Goal: Task Accomplishment & Management: Manage account settings

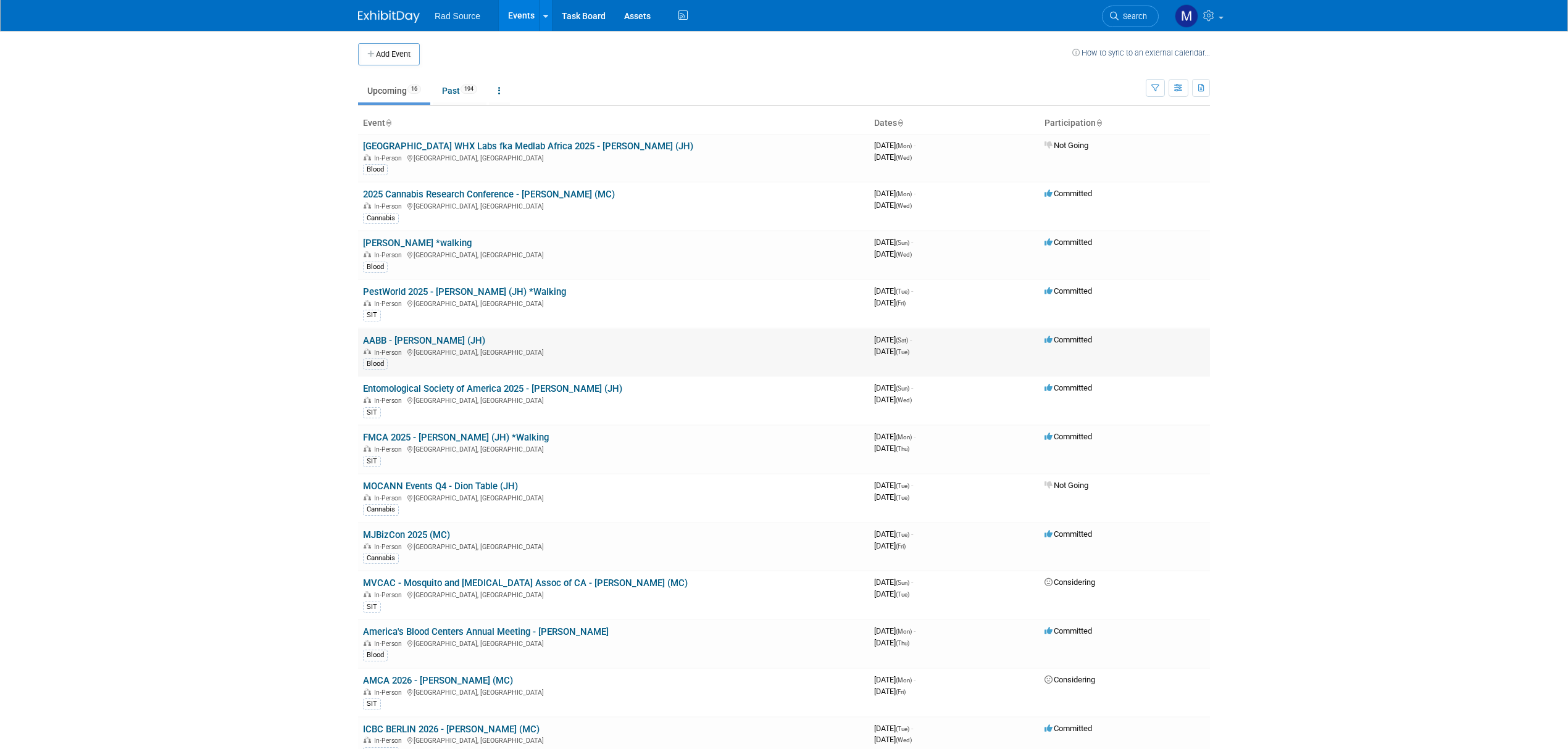
click at [444, 347] on link "AABB - [PERSON_NAME] (JH)" at bounding box center [424, 340] width 123 height 11
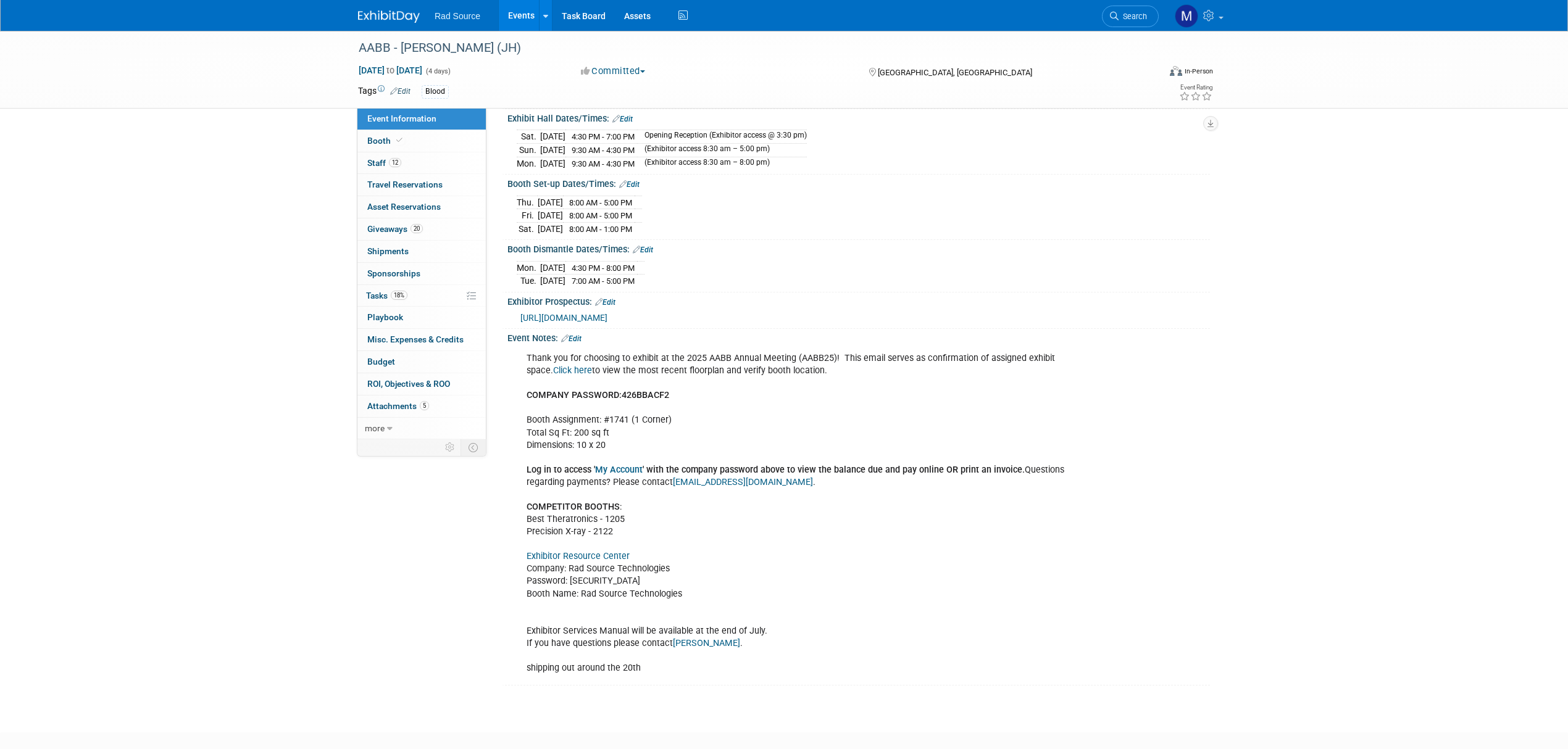
scroll to position [164, 0]
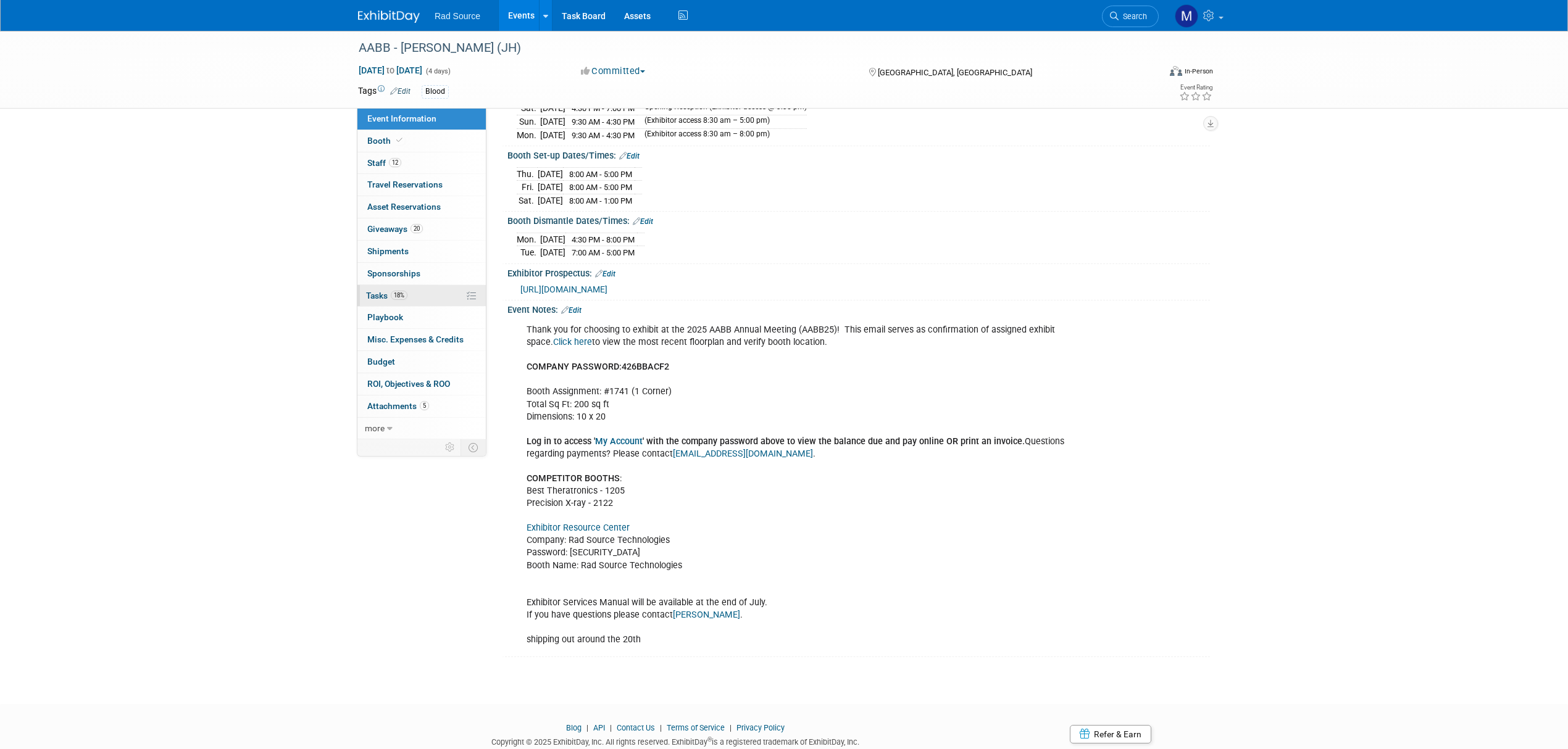
click at [406, 300] on span "18%" at bounding box center [398, 296] width 17 height 9
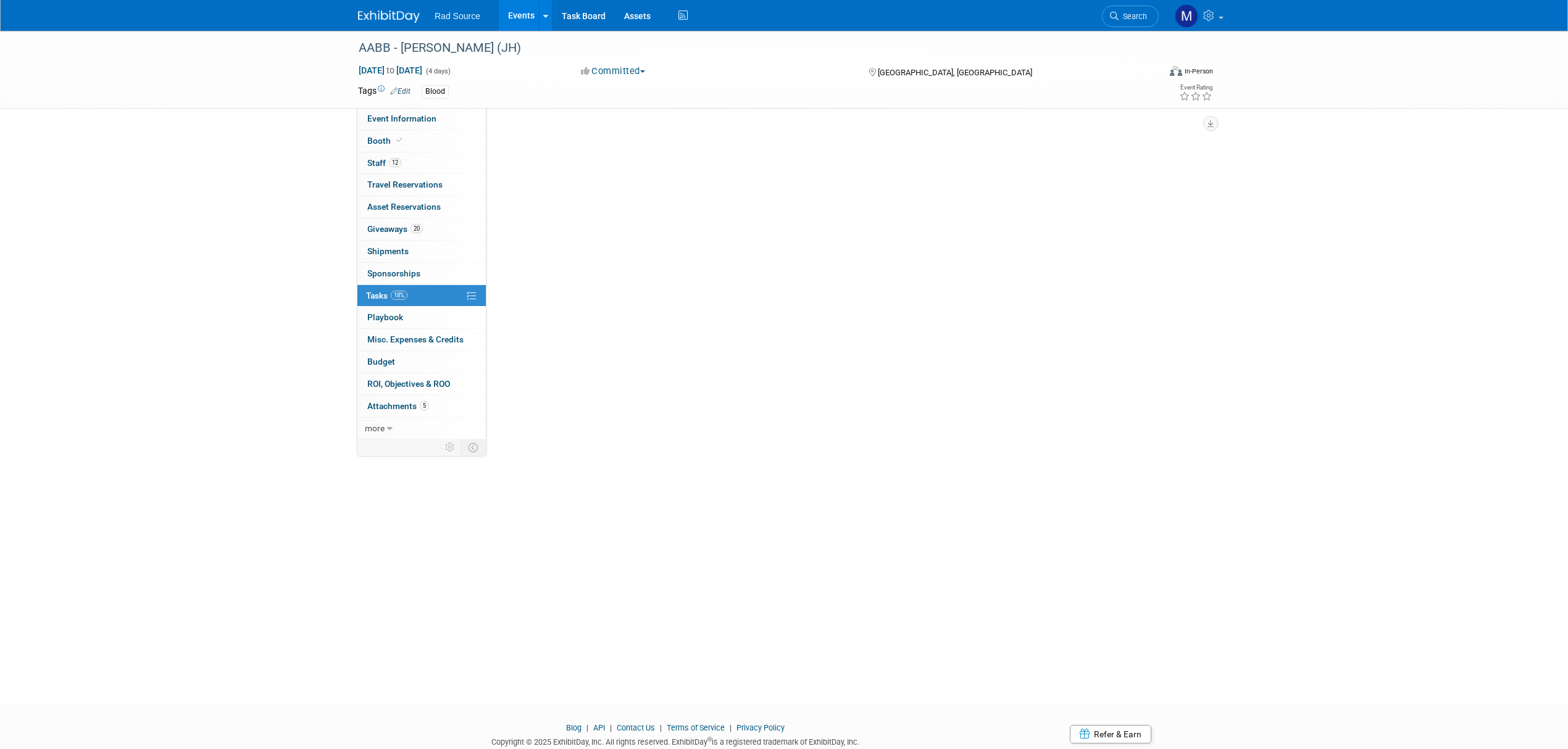
scroll to position [0, 0]
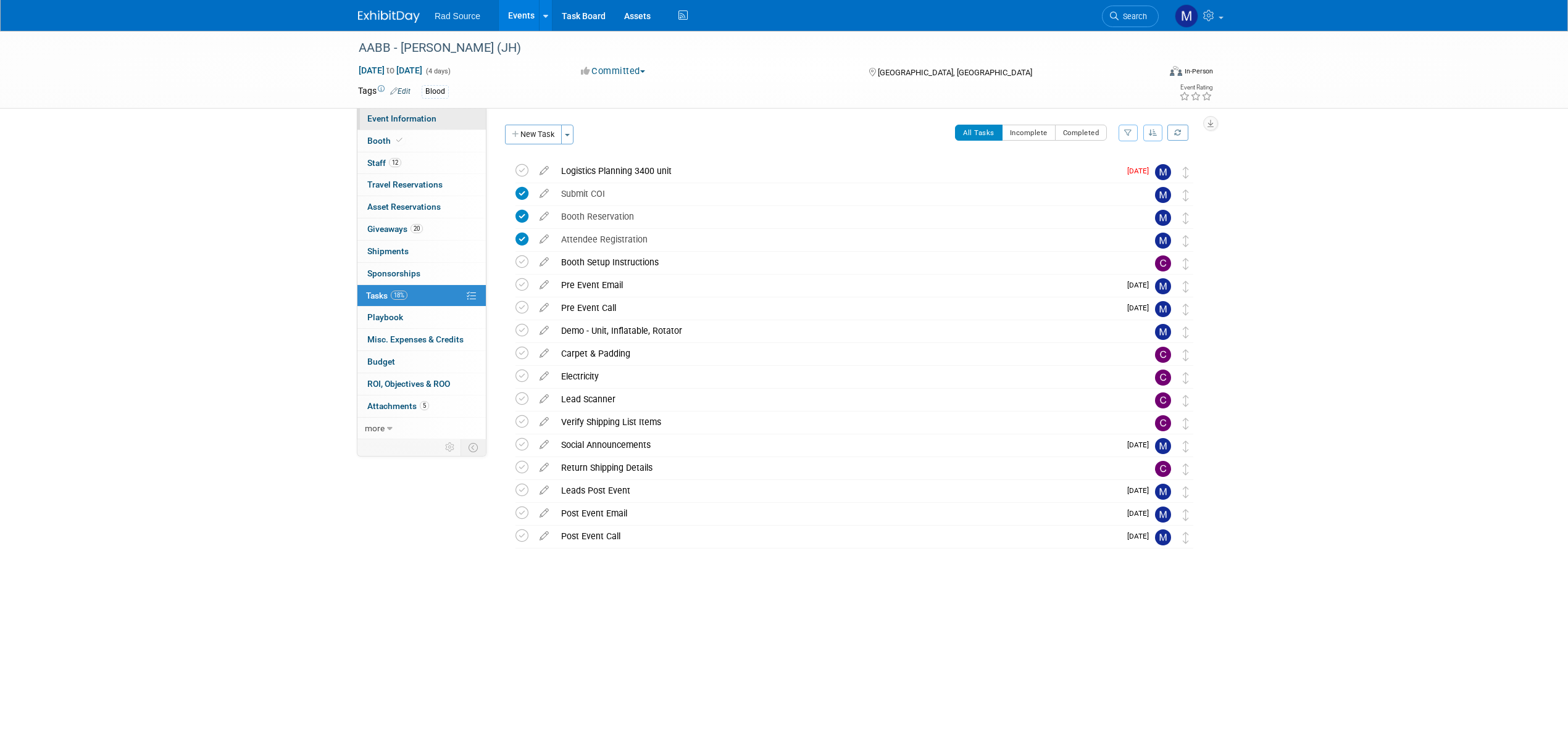
click at [422, 123] on span "Event Information" at bounding box center [402, 119] width 69 height 10
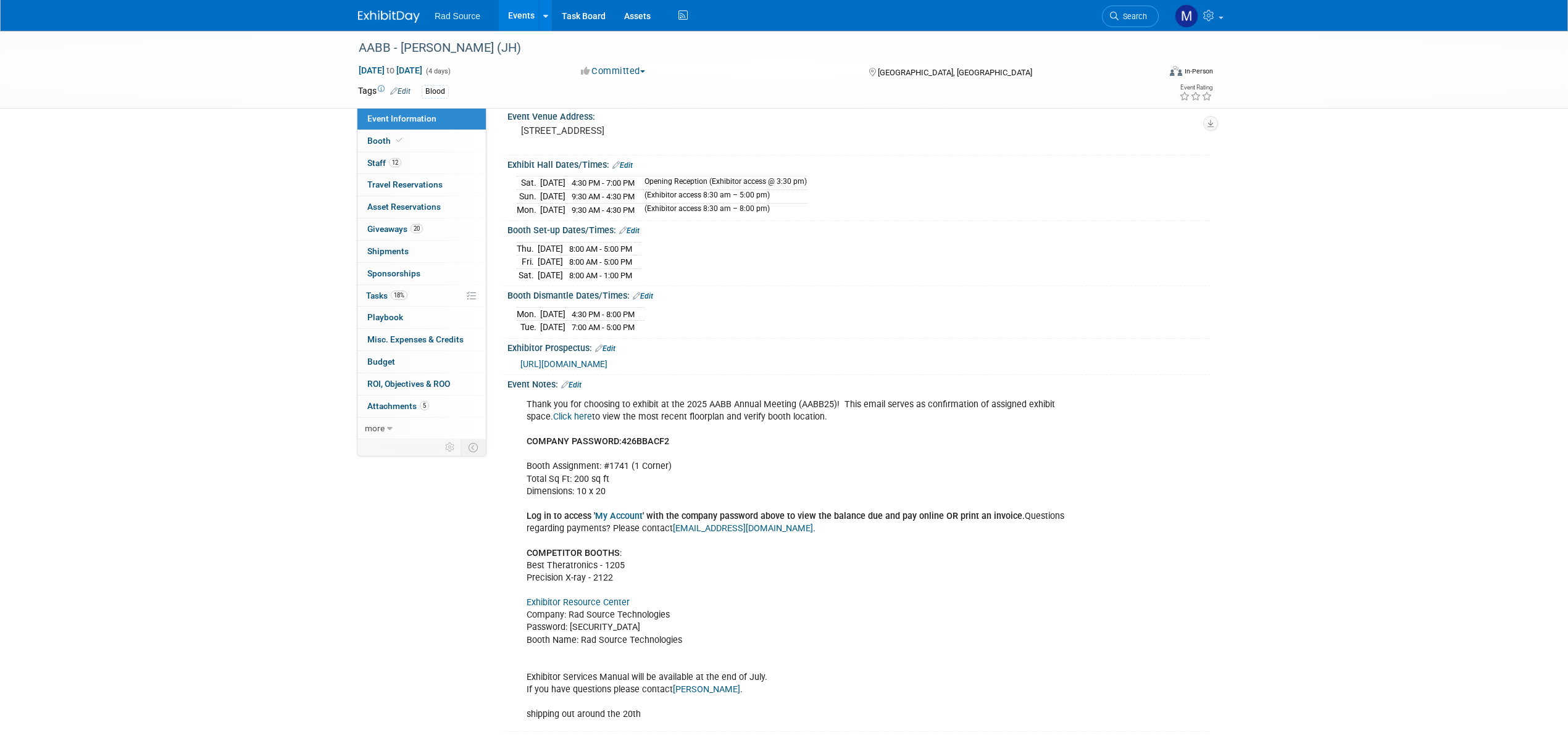
scroll to position [95, 0]
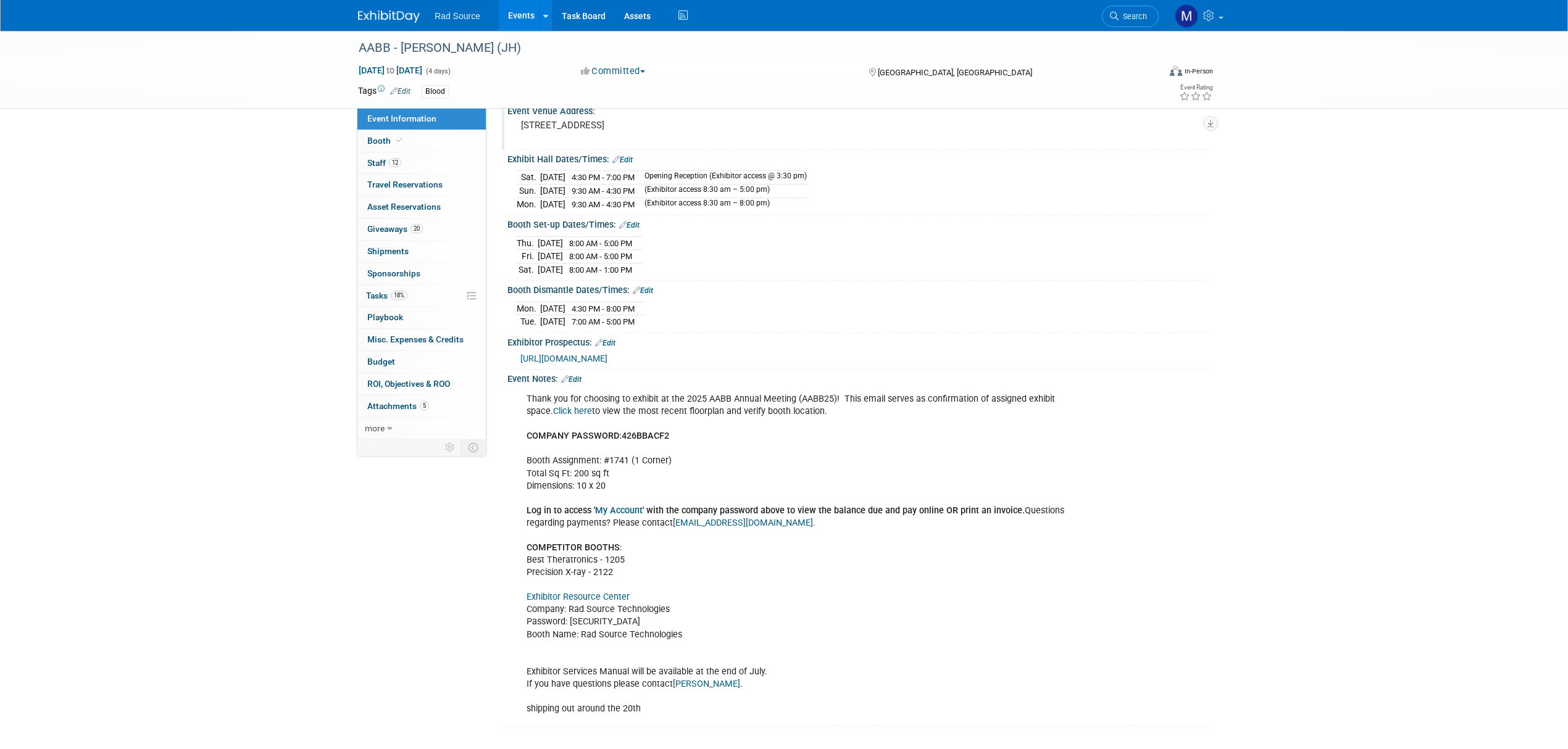
drag, startPoint x: 439, startPoint y: 232, endPoint x: 551, endPoint y: 223, distance: 112.4
click at [439, 232] on link "20 Giveaways 20" at bounding box center [421, 229] width 128 height 21
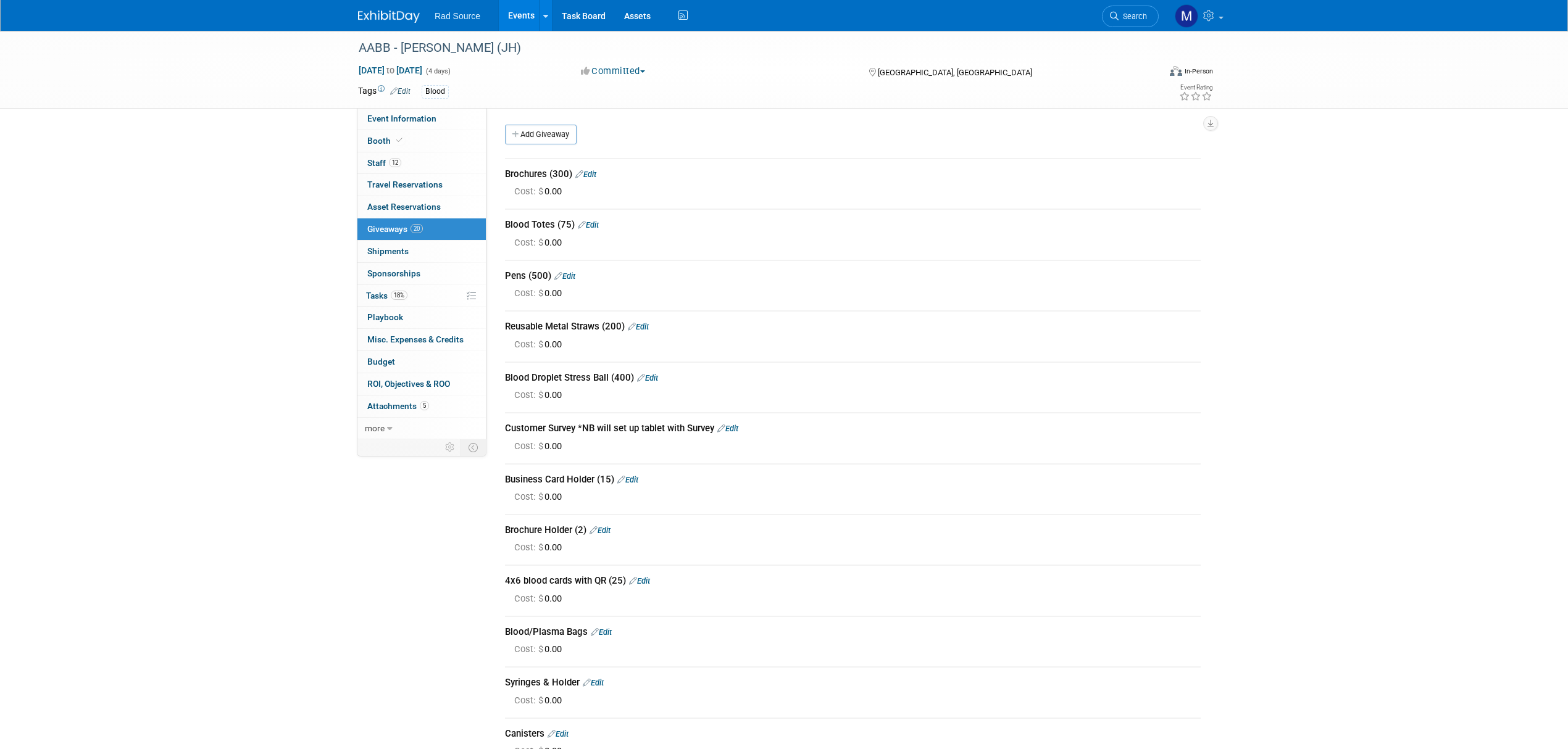
click at [638, 479] on link "Edit" at bounding box center [627, 480] width 21 height 9
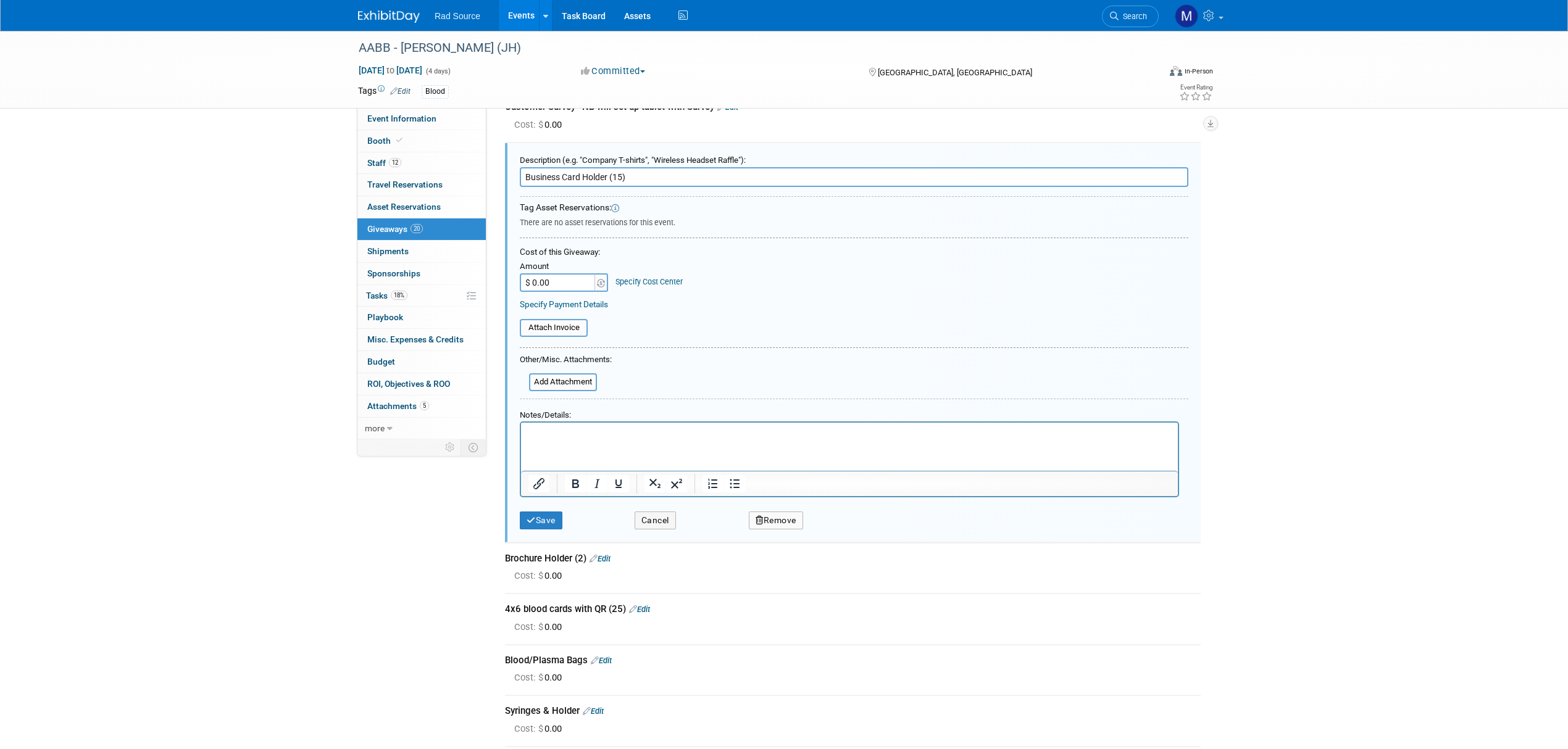
click at [620, 174] on input "Business Card Holder (15)" at bounding box center [854, 177] width 669 height 20
type input "Business Card Holder (3)"
click at [551, 523] on button "Save" at bounding box center [541, 520] width 42 height 18
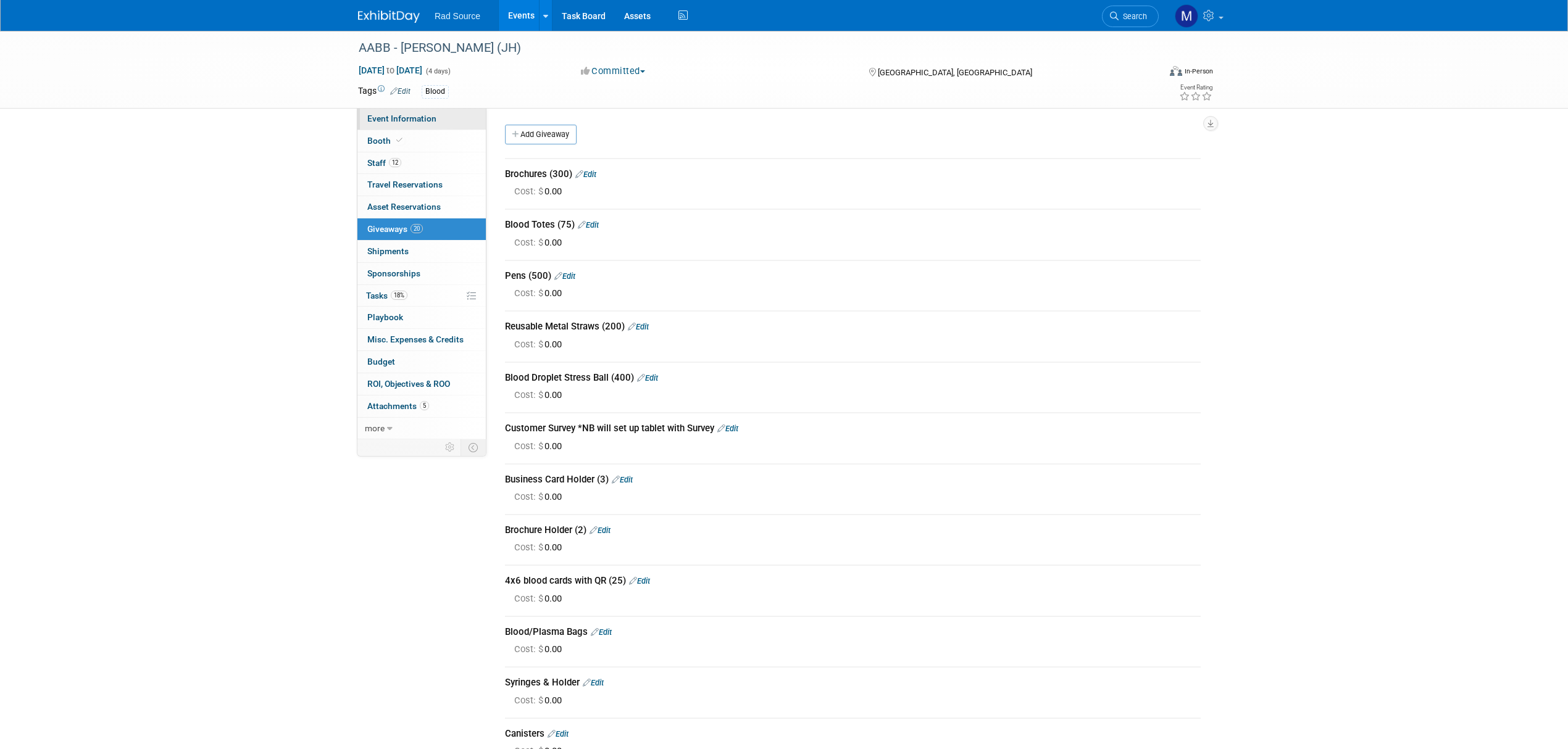
click at [438, 123] on link "Event Information" at bounding box center [421, 118] width 128 height 21
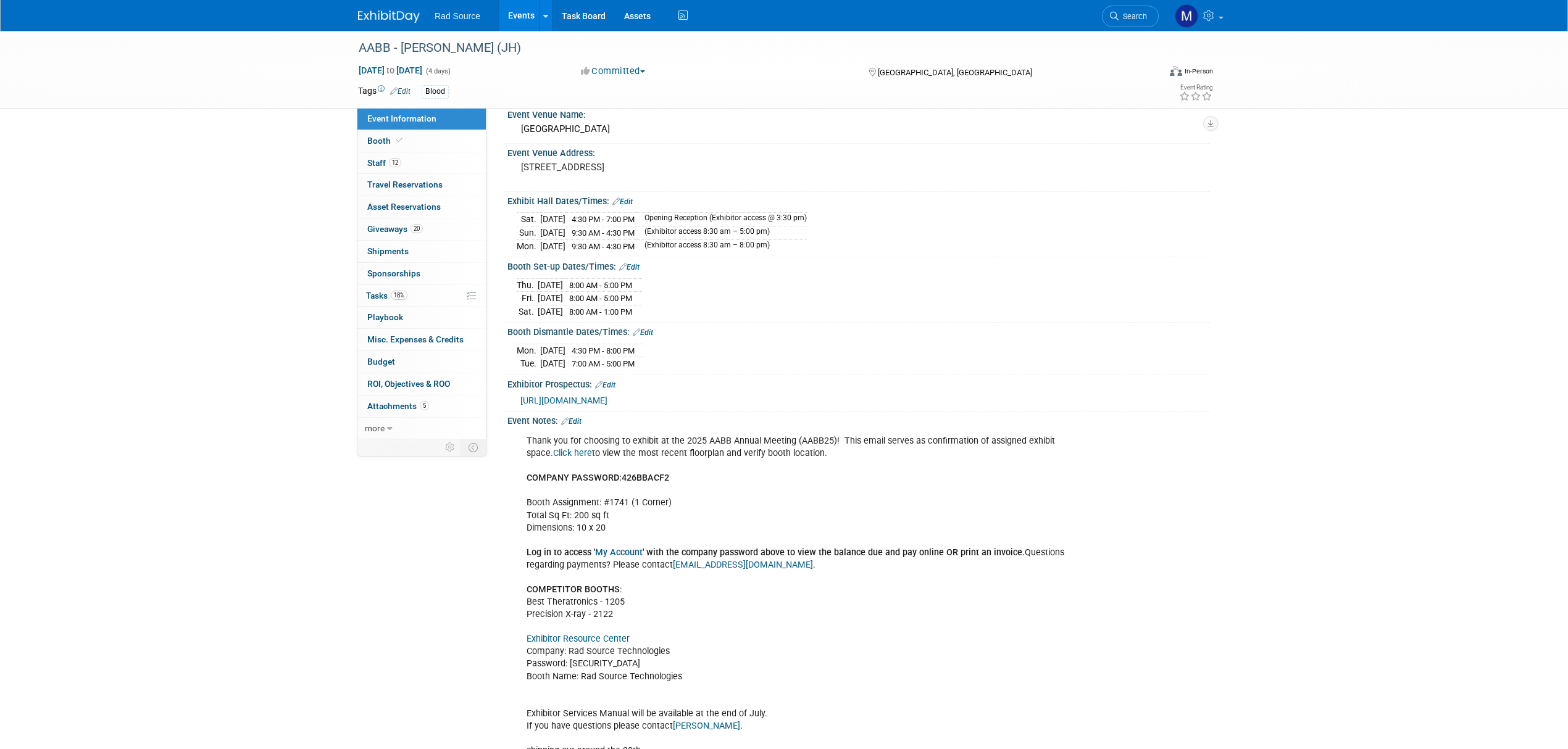
scroll to position [82, 0]
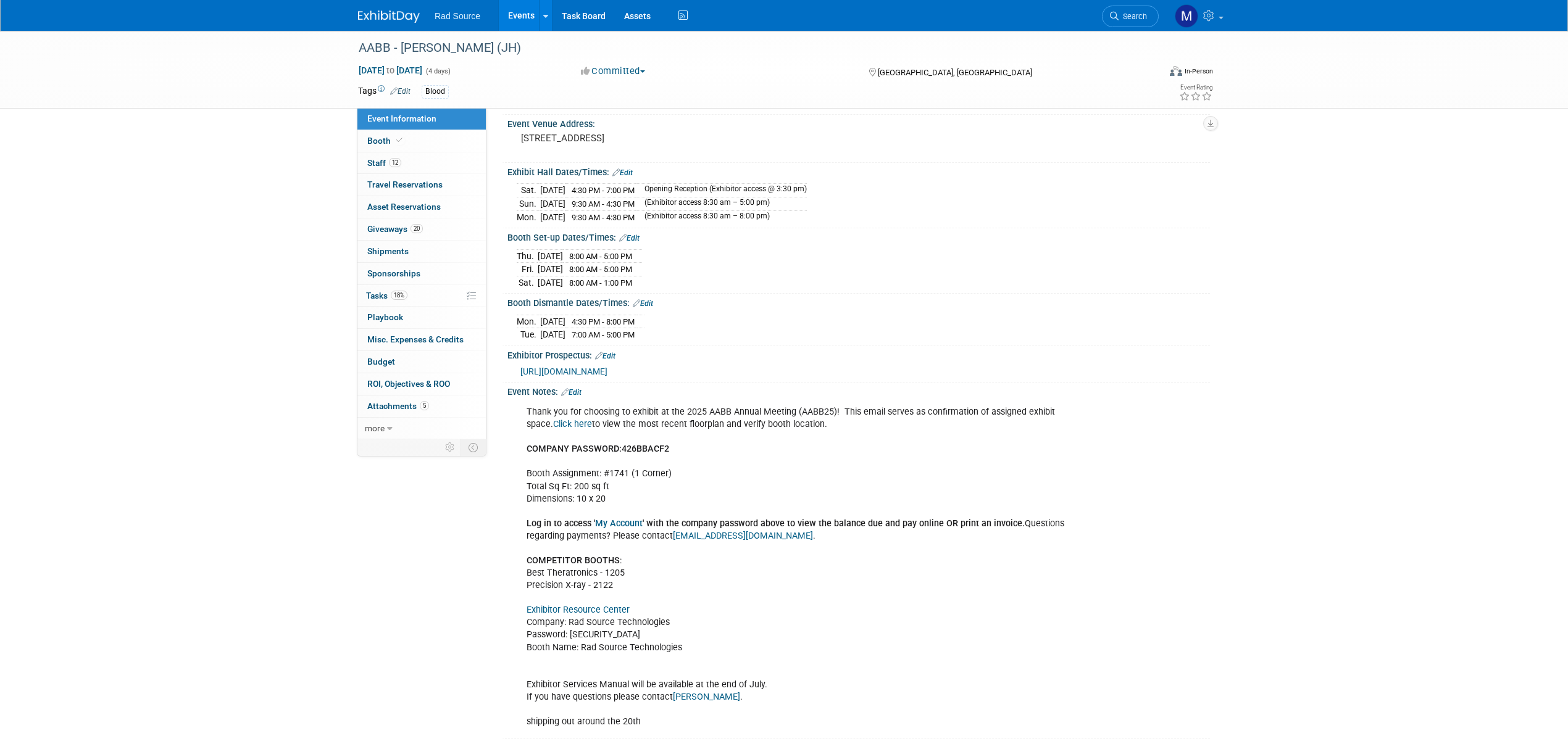
click at [586, 608] on link "Exhibitor Resource Center" at bounding box center [578, 610] width 103 height 10
